Goal: Book appointment/travel/reservation

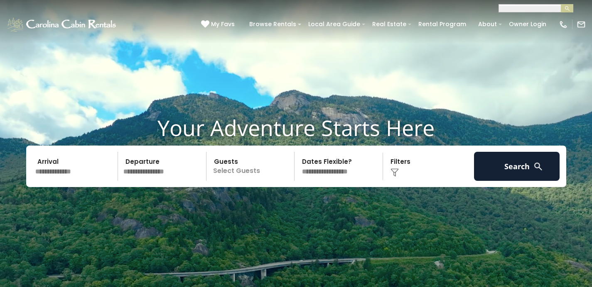
scroll to position [0, 0]
click at [515, 11] on input "text" at bounding box center [535, 9] width 73 height 8
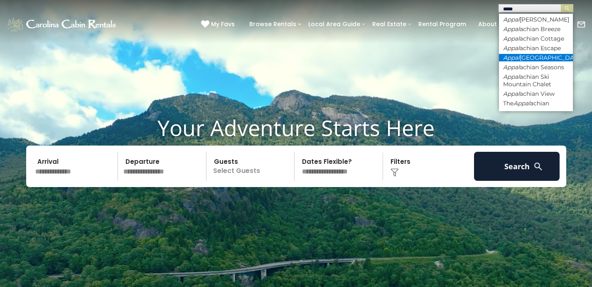
type input "*****"
click at [528, 61] on li "Appal [GEOGRAPHIC_DATA]" at bounding box center [536, 57] width 74 height 7
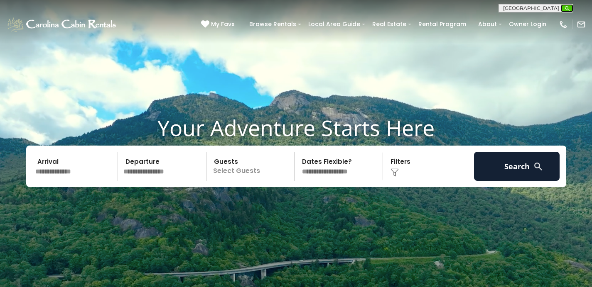
click at [564, 5] on img "submit" at bounding box center [567, 8] width 6 height 6
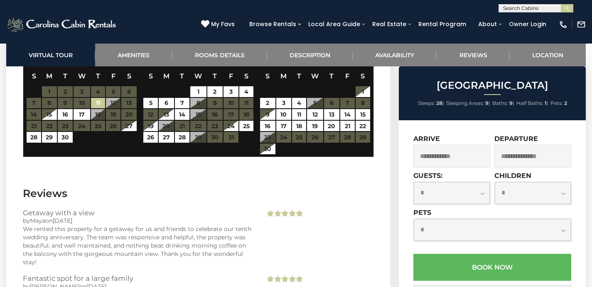
scroll to position [3489, 0]
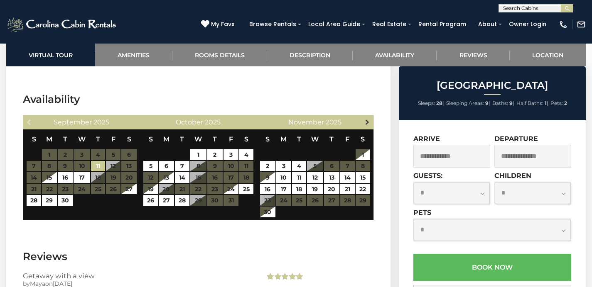
click at [364, 122] on span "Next" at bounding box center [367, 122] width 7 height 7
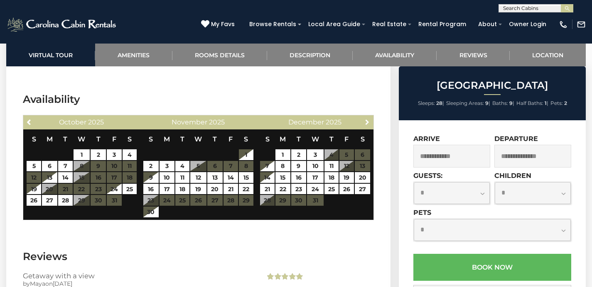
click at [365, 122] on span "Next" at bounding box center [367, 122] width 7 height 7
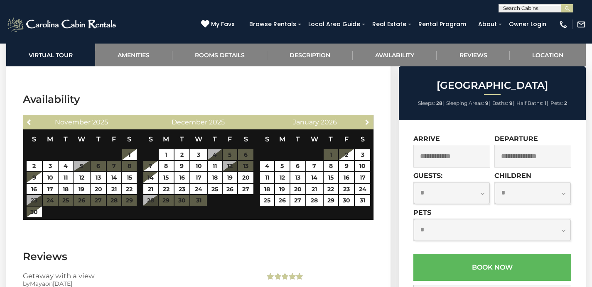
click at [365, 122] on span "Next" at bounding box center [367, 122] width 7 height 7
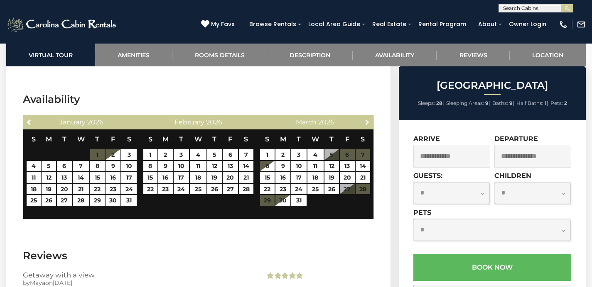
click at [365, 122] on span "Next" at bounding box center [367, 122] width 7 height 7
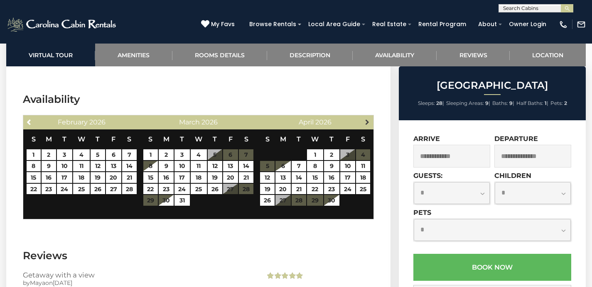
click at [365, 122] on span "Next" at bounding box center [367, 122] width 7 height 7
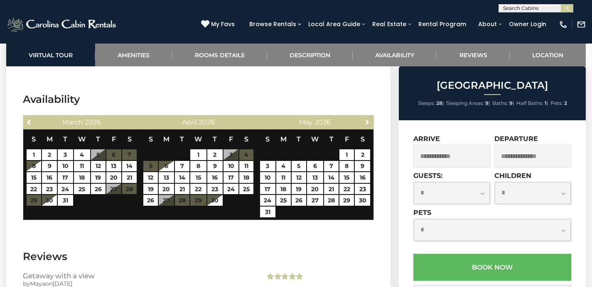
click at [365, 122] on span "Next" at bounding box center [367, 122] width 7 height 7
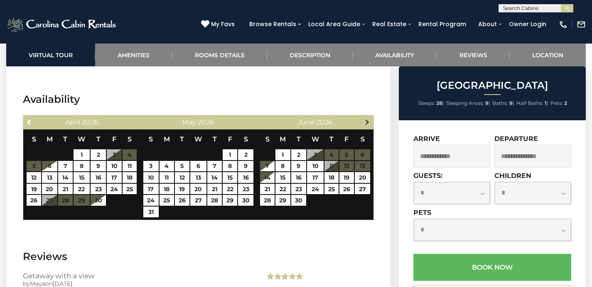
click at [365, 123] on span "Next" at bounding box center [367, 122] width 7 height 7
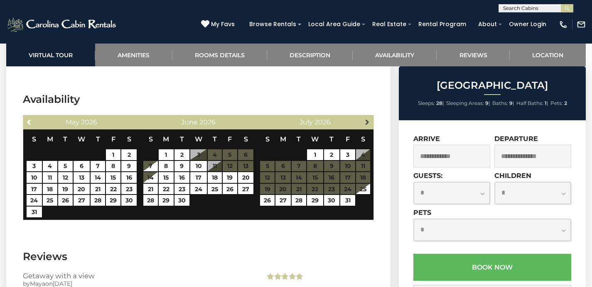
click at [365, 123] on span "Next" at bounding box center [367, 122] width 7 height 7
